Goal: Information Seeking & Learning: Learn about a topic

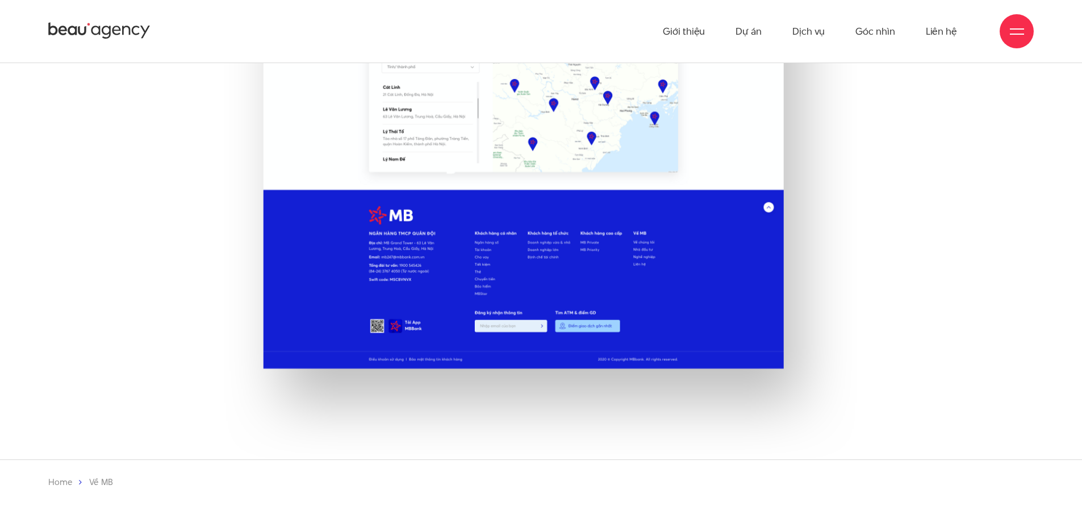
scroll to position [5000, 0]
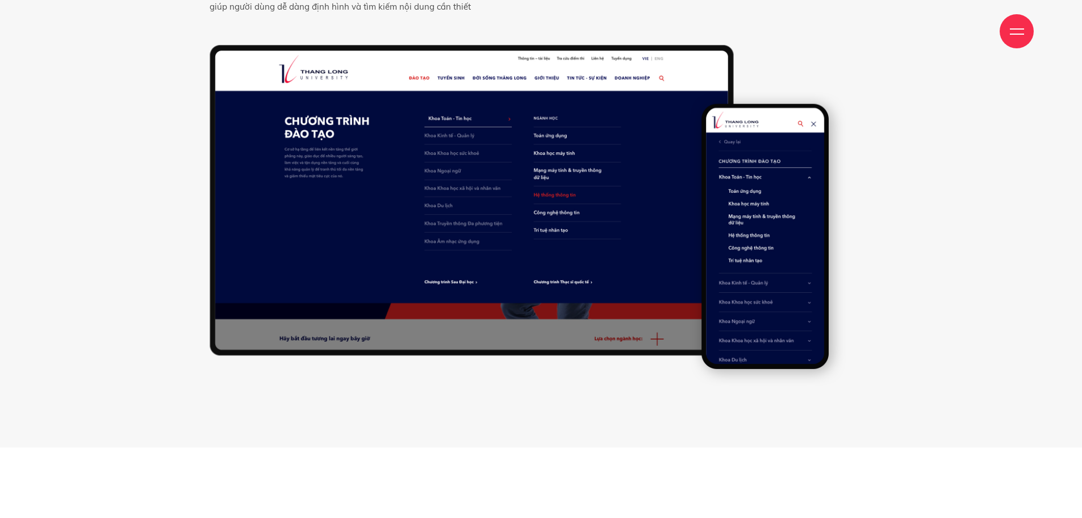
scroll to position [8068, 0]
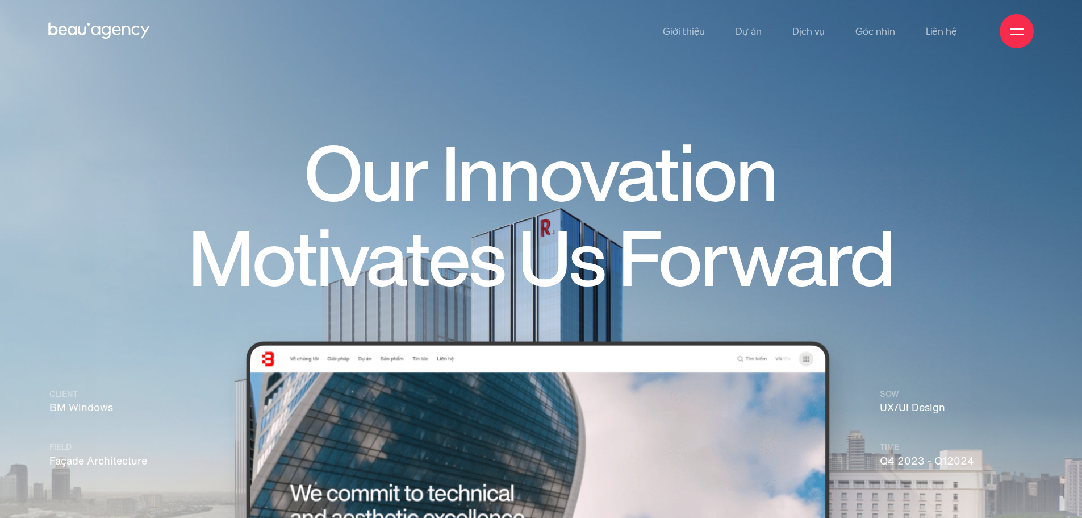
click at [942, 185] on h1 "Our Innovation Motivates Us Forward" at bounding box center [540, 216] width 817 height 169
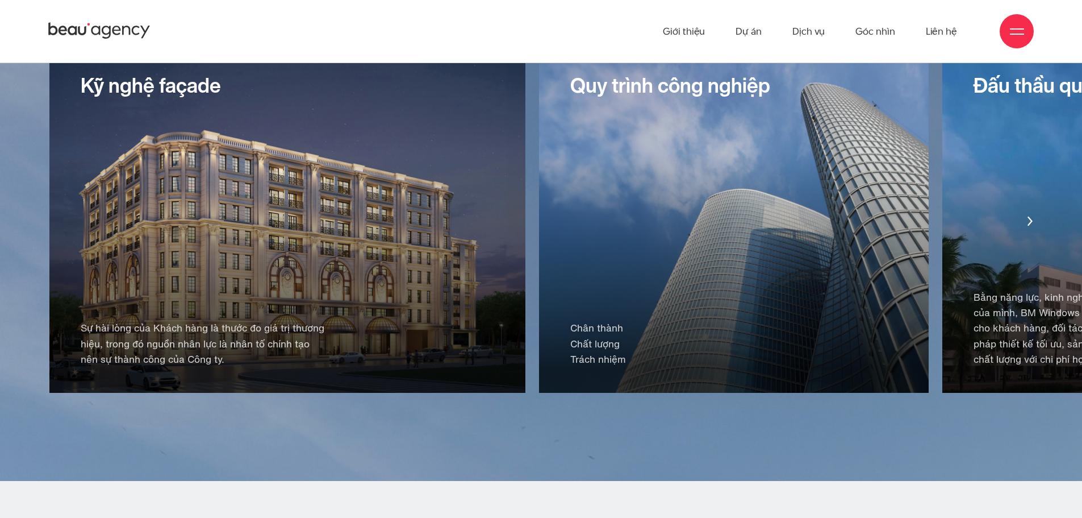
scroll to position [2443, 0]
click at [605, 203] on div "Quy trình công nghiệp Chân thành Chất lượng Trách nhiệm" at bounding box center [734, 221] width 390 height 344
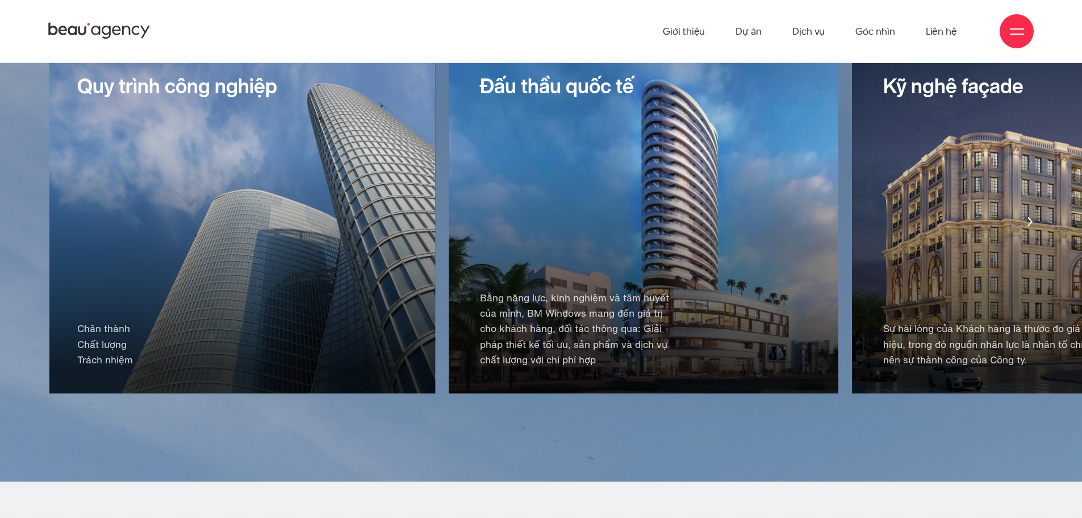
click at [354, 198] on div "Quy trình công nghiệp Chân thành Chất lượng Trách nhiệm" at bounding box center [241, 221] width 390 height 344
click at [305, 215] on div "Quy trình công nghiệp Chân thành Chất lượng Trách nhiệm" at bounding box center [241, 221] width 390 height 344
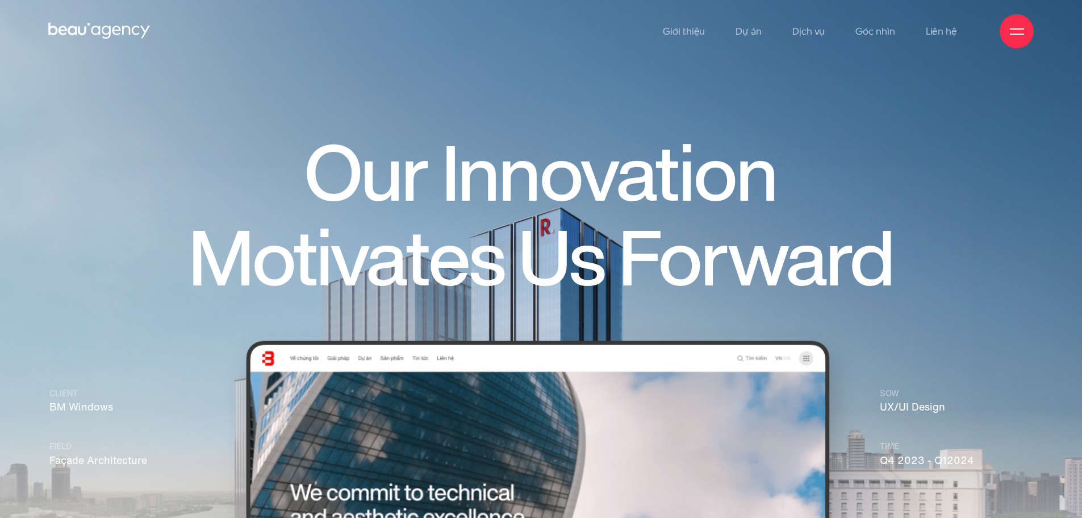
scroll to position [0, 0]
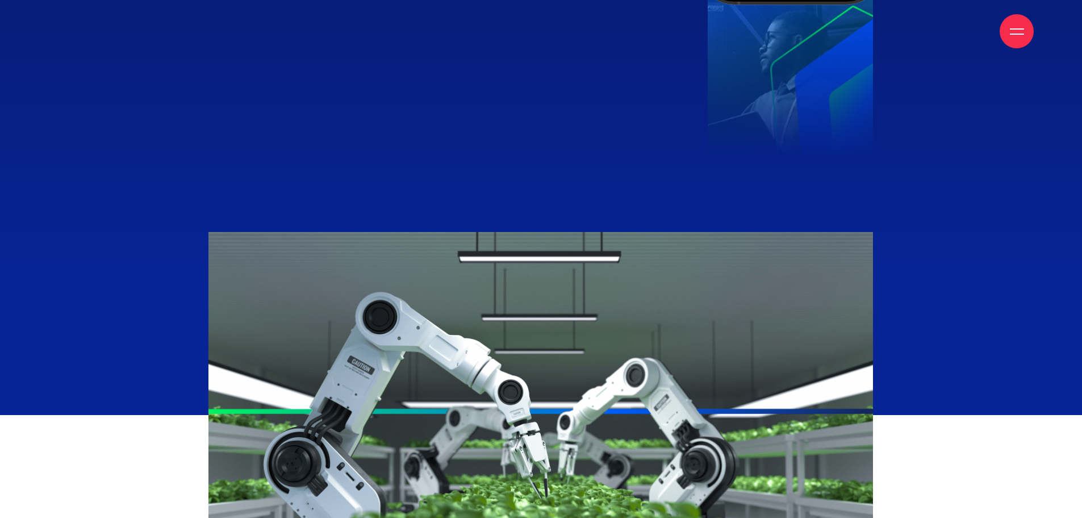
scroll to position [1477, 0]
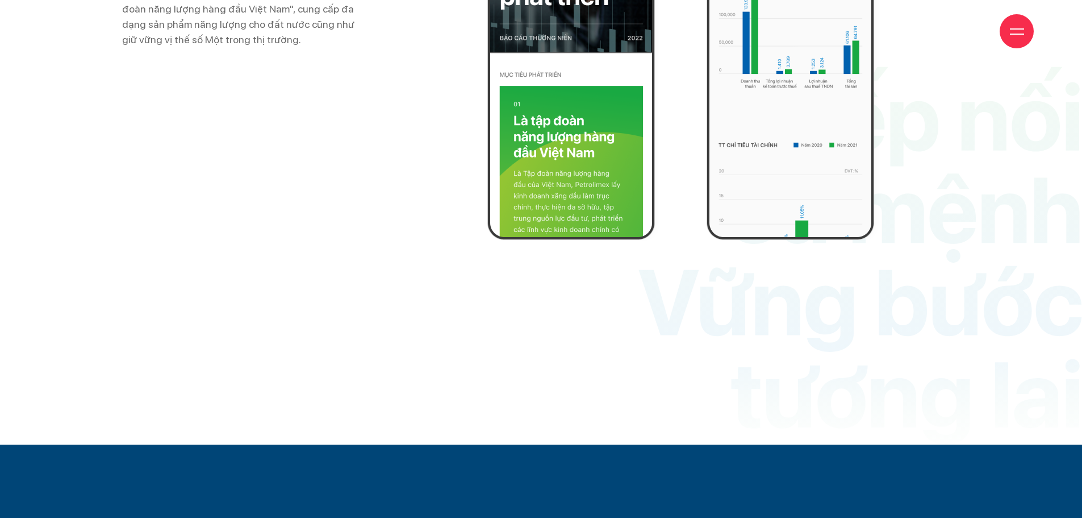
scroll to position [3802, 0]
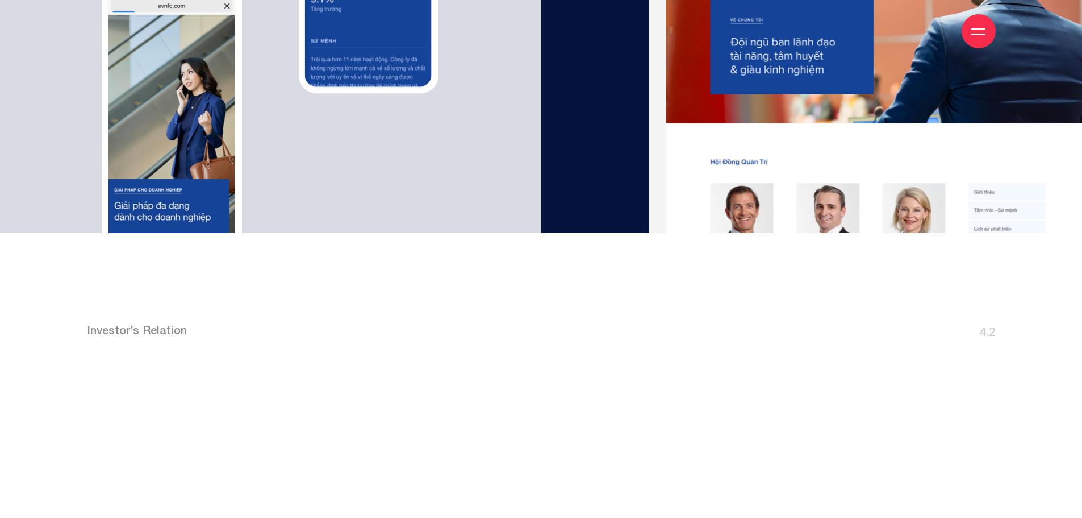
scroll to position [5227, 0]
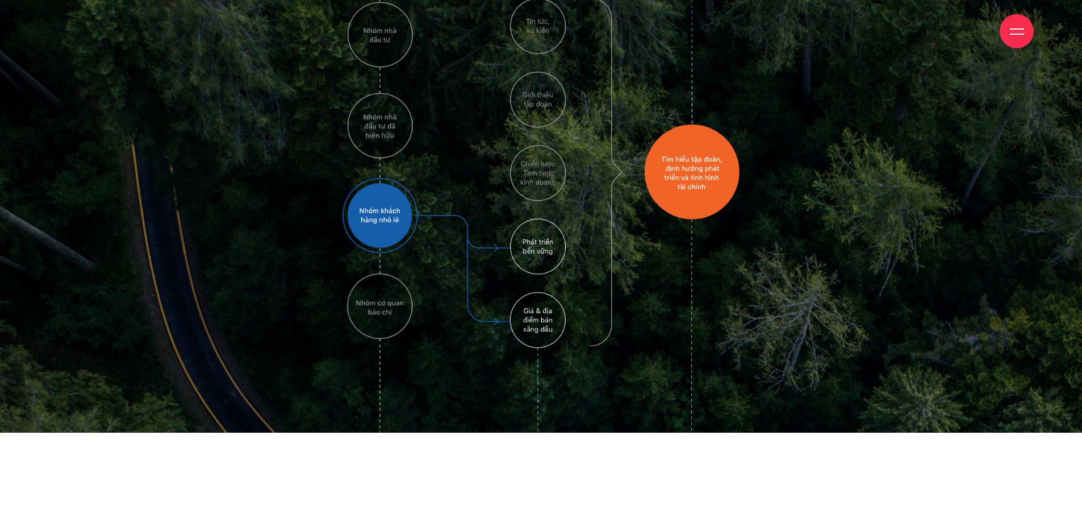
scroll to position [1420, 0]
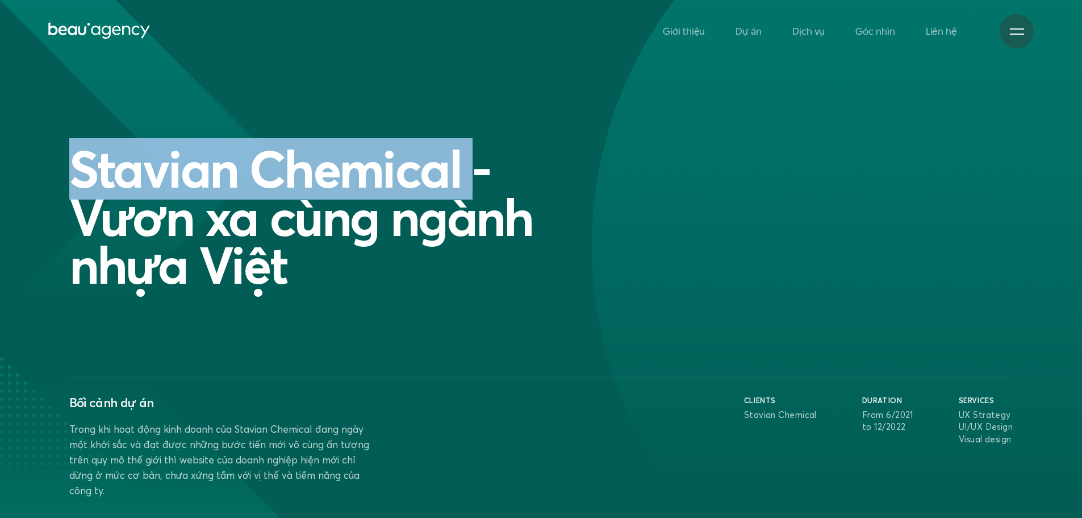
copy h1 "Stavian Chemical"
drag, startPoint x: 57, startPoint y: 164, endPoint x: 461, endPoint y: 180, distance: 404.8
click at [461, 180] on section "Stavian Chemical - Vươn xa cùng ngành nhựa Việt Bối cảnh dự án Trong khi hoạt đ…" at bounding box center [541, 273] width 1082 height 546
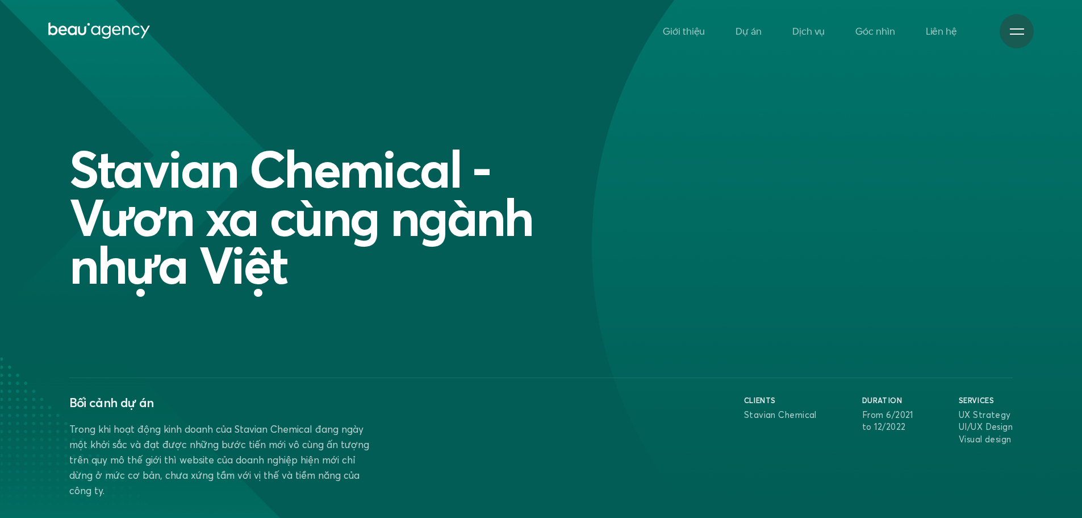
click at [846, 188] on div "Stavian Chemical - Vươn xa cùng ngành nhựa Việt" at bounding box center [542, 217] width 956 height 144
click at [1017, 26] on div at bounding box center [1017, 31] width 14 height 14
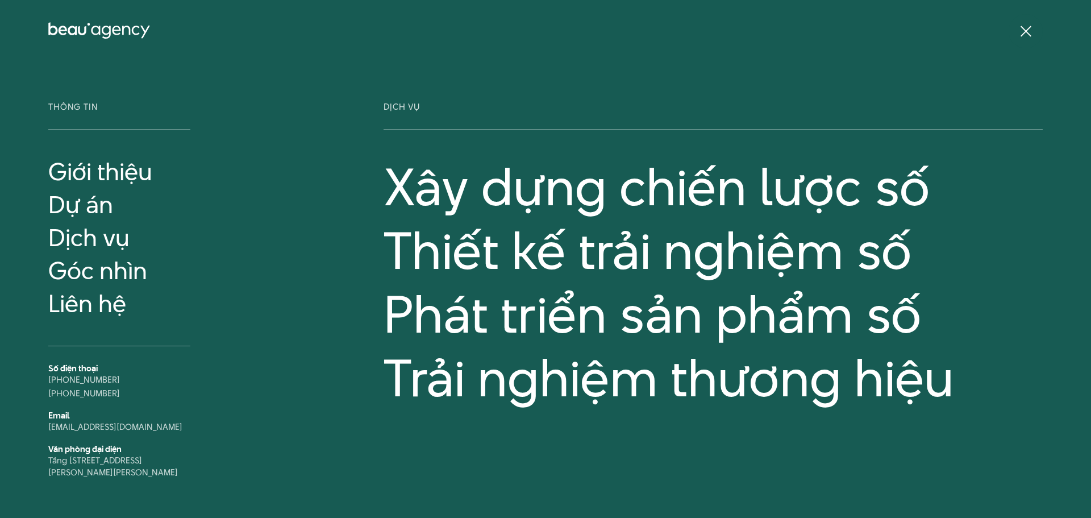
click at [1031, 27] on span at bounding box center [1025, 31] width 11 height 11
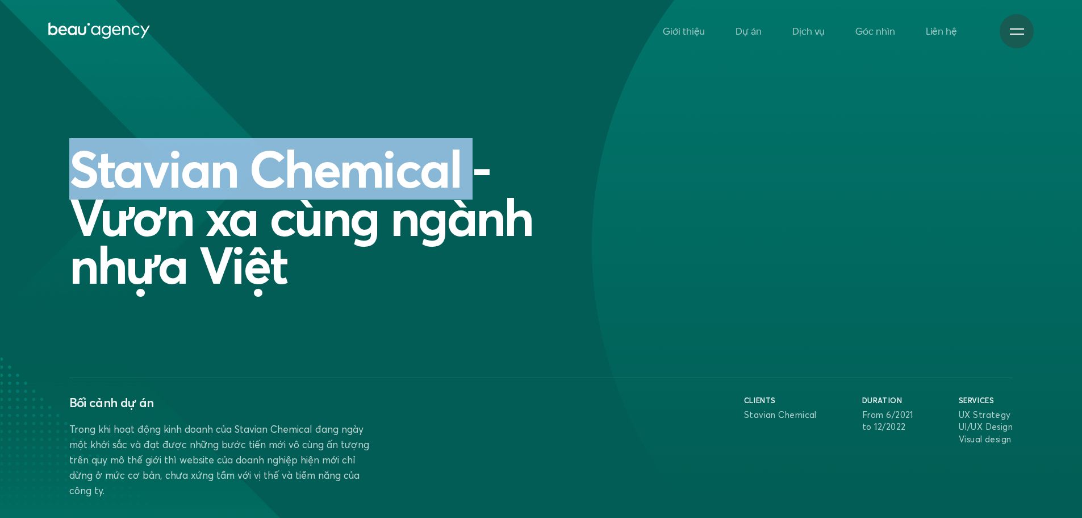
copy h1 "Stavian Chemical"
drag, startPoint x: 95, startPoint y: 169, endPoint x: 462, endPoint y: 182, distance: 367.3
click at [462, 182] on section "Stavian Chemical - Vươn xa cùng ngành nhựa Việt Bối cảnh dự án Trong khi hoạt đ…" at bounding box center [541, 273] width 1082 height 546
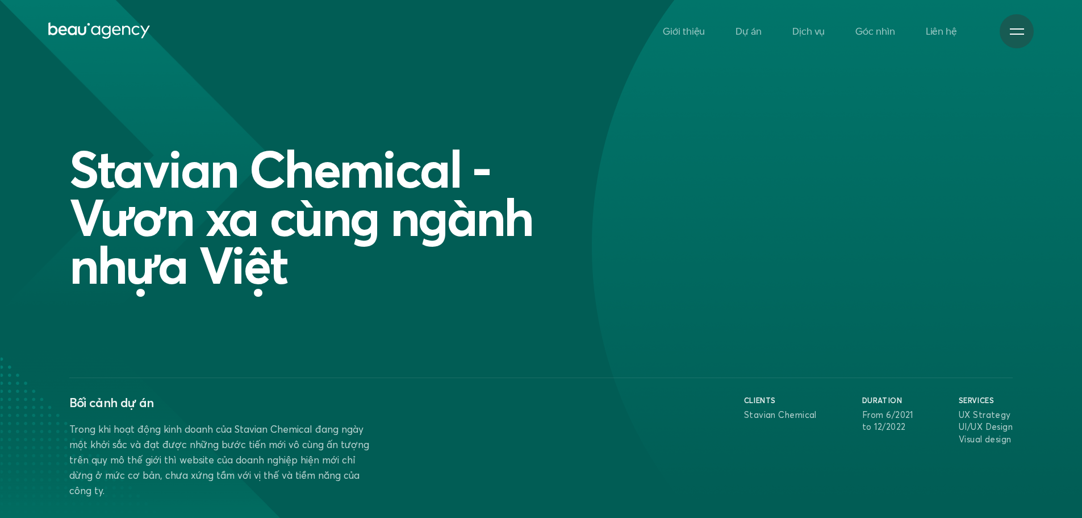
click at [687, 298] on div "Stavian Chemical - Vươn xa cùng ngành nhựa Việt Bối cảnh dự án Trong khi hoạt đ…" at bounding box center [541, 321] width 944 height 353
click at [686, 30] on link "Giới thiệu" at bounding box center [684, 31] width 42 height 62
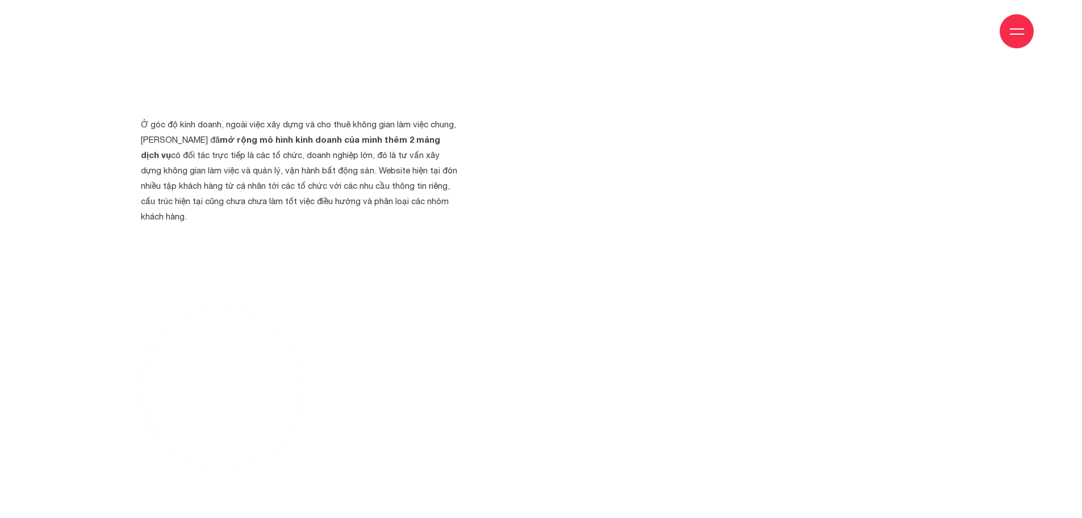
scroll to position [1989, 0]
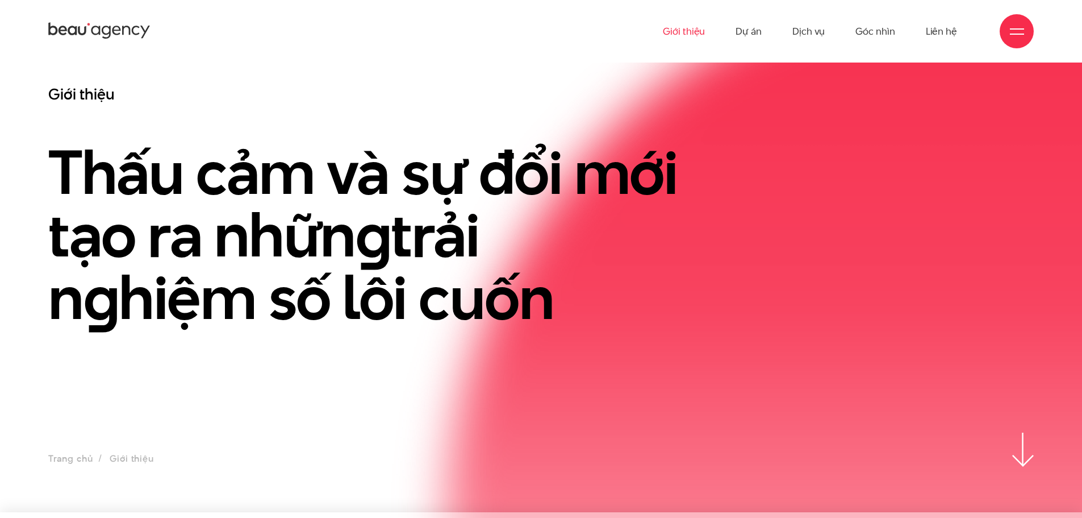
click at [69, 21] on icon at bounding box center [99, 31] width 102 height 20
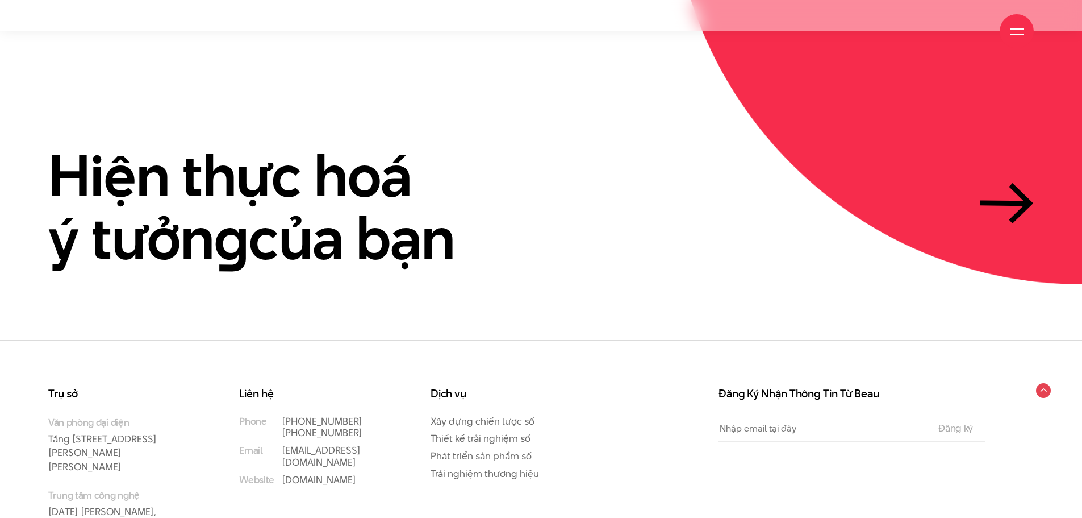
scroll to position [3488, 0]
